Goal: Navigation & Orientation: Find specific page/section

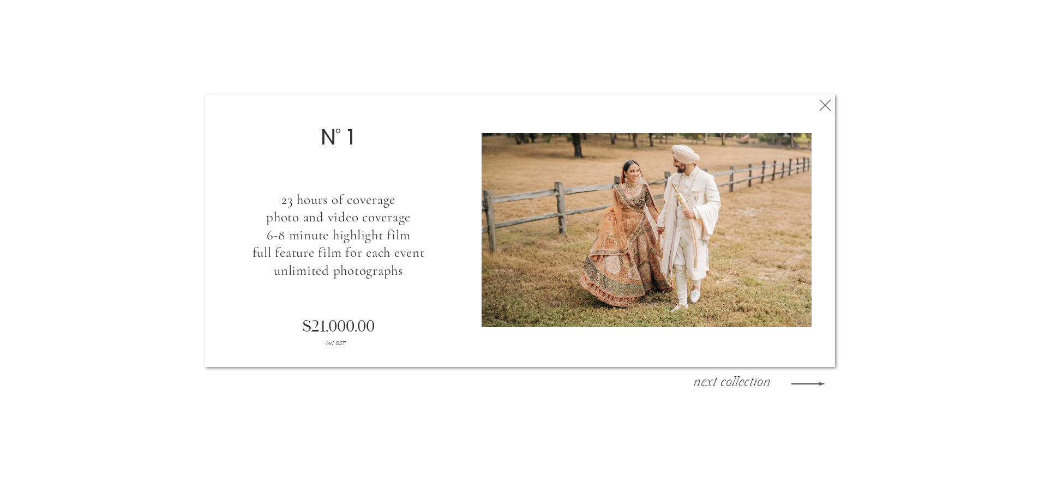
scroll to position [1996, 0]
click at [827, 105] on icon at bounding box center [825, 105] width 20 height 22
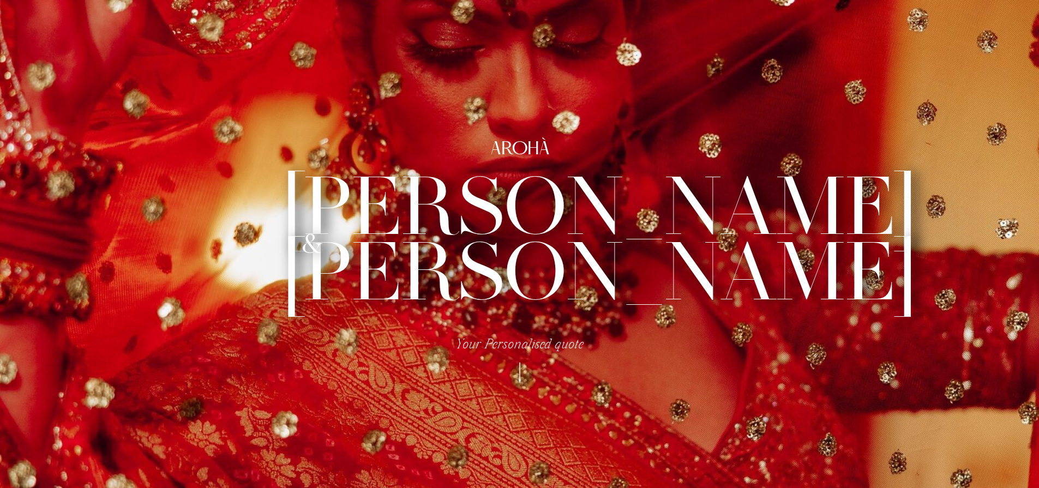
scroll to position [0, 0]
click at [510, 155] on h2 "AROHÀ" at bounding box center [520, 149] width 304 height 18
click at [511, 151] on h2 "AROHÀ" at bounding box center [520, 149] width 304 height 18
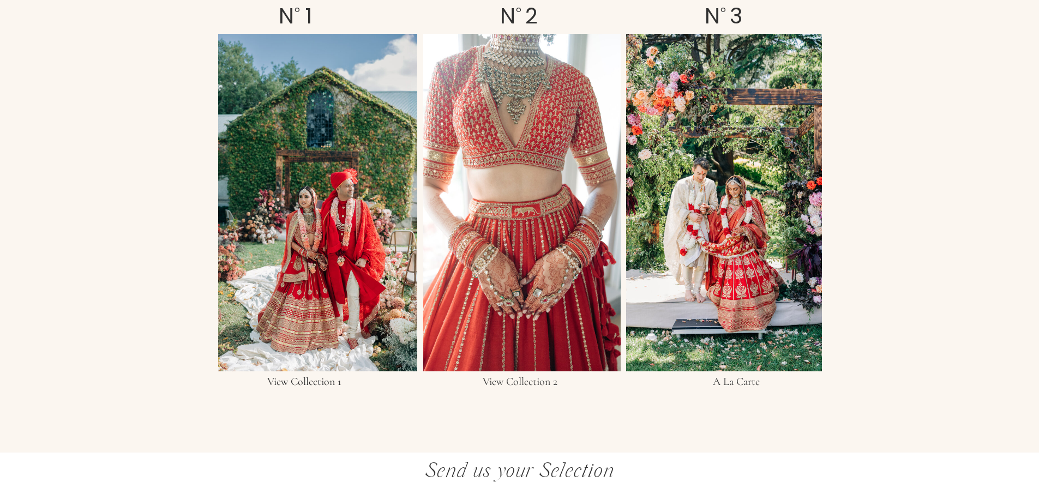
scroll to position [2003, 0]
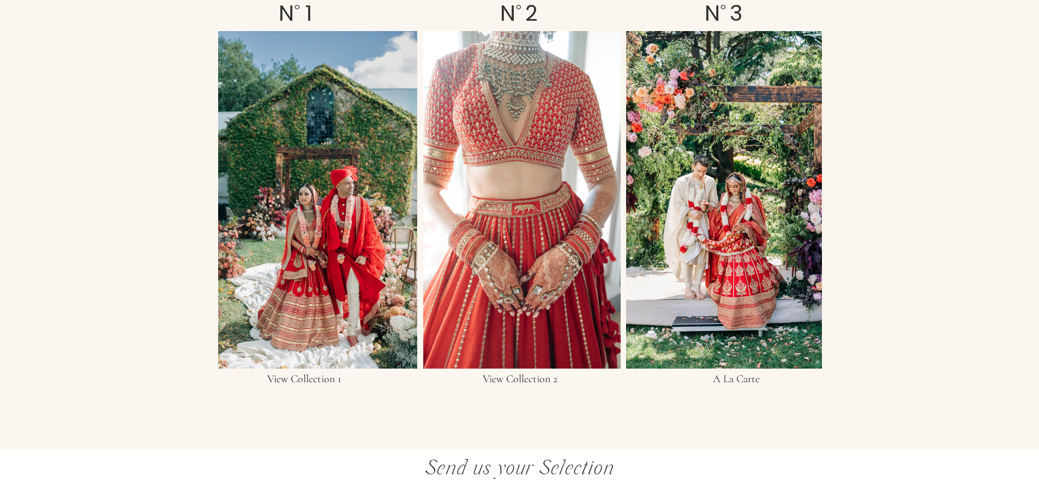
click at [315, 152] on div at bounding box center [317, 200] width 199 height 338
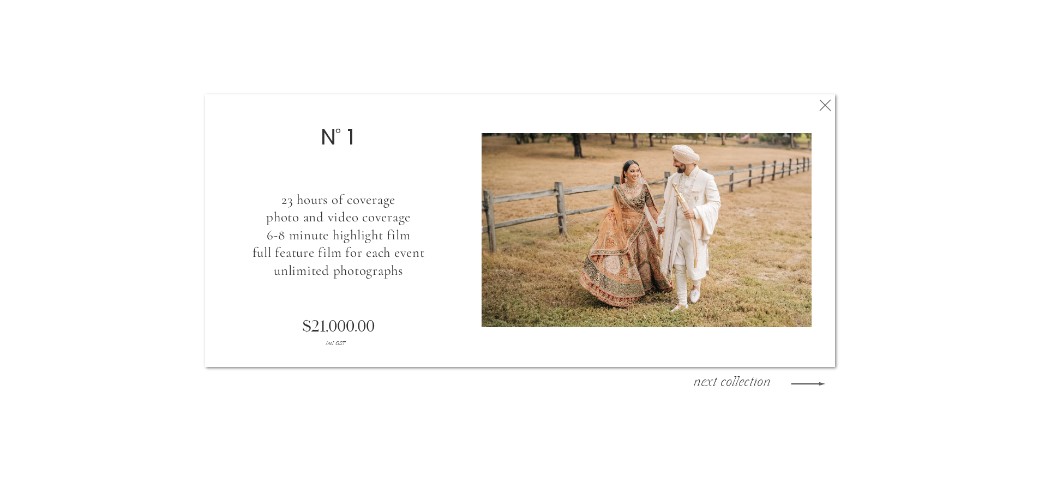
click at [800, 389] on icon at bounding box center [808, 384] width 45 height 46
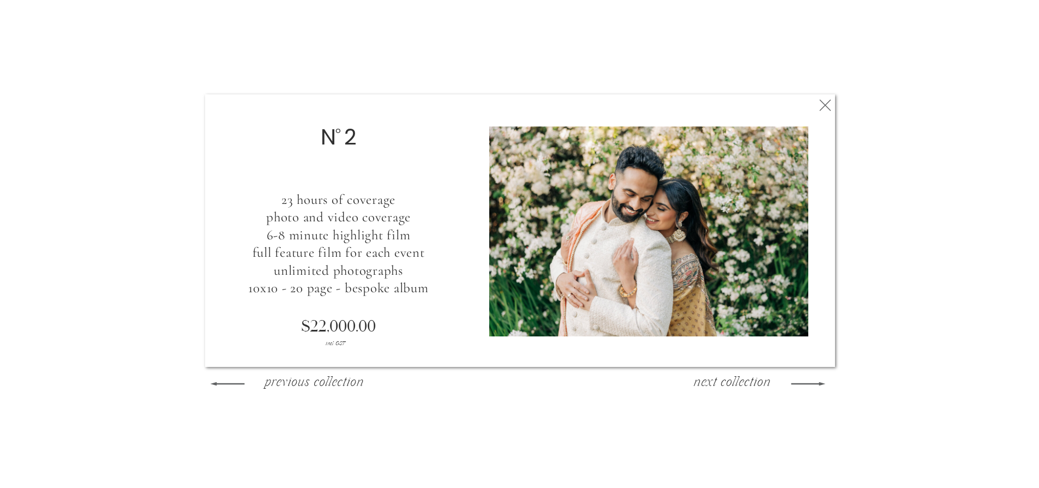
click at [798, 385] on icon at bounding box center [808, 384] width 45 height 46
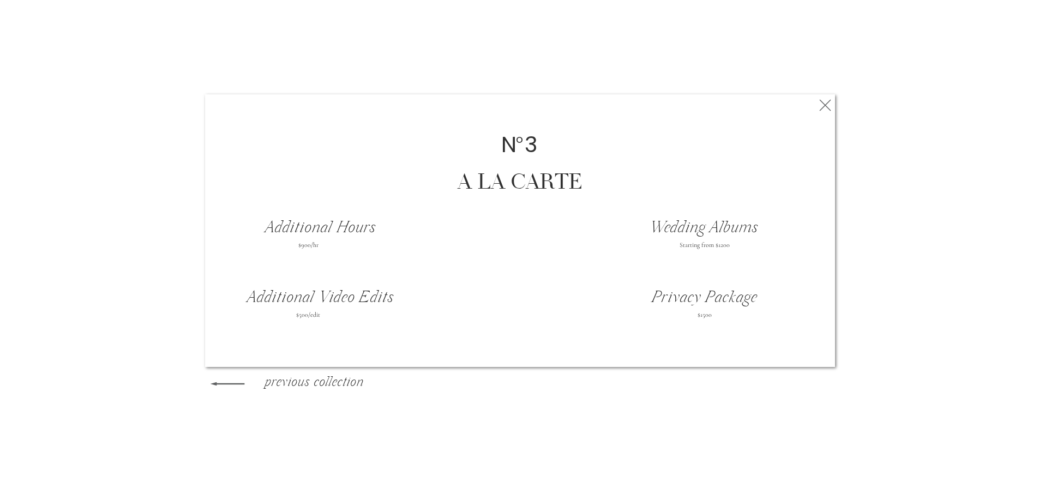
click at [824, 106] on icon at bounding box center [825, 105] width 20 height 22
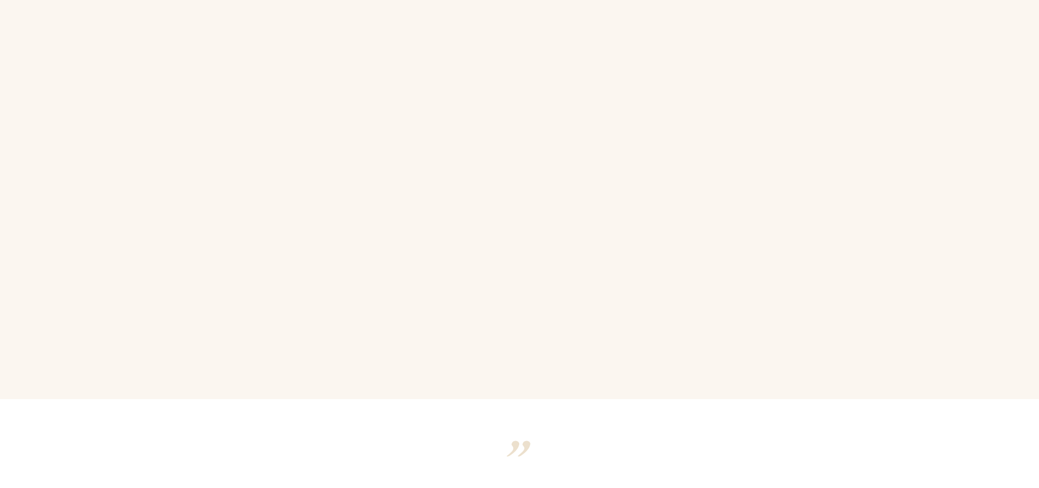
scroll to position [3113, 0]
